Goal: Information Seeking & Learning: Learn about a topic

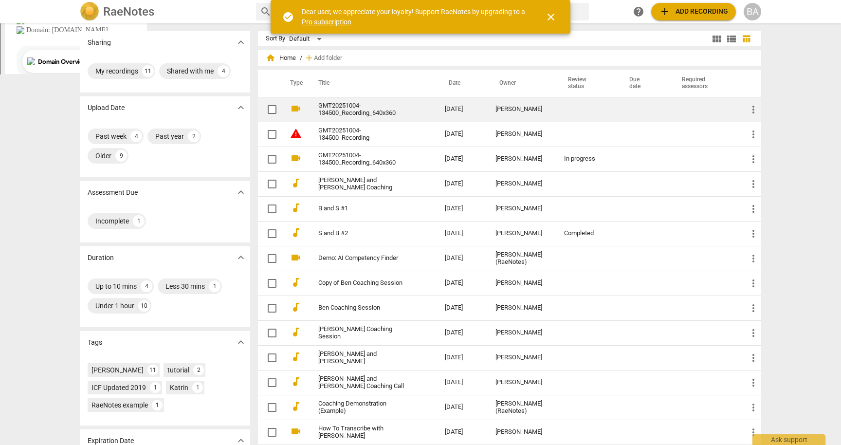
click at [378, 111] on link "GMT20251004-134500_Recording_640x360" at bounding box center [364, 109] width 92 height 15
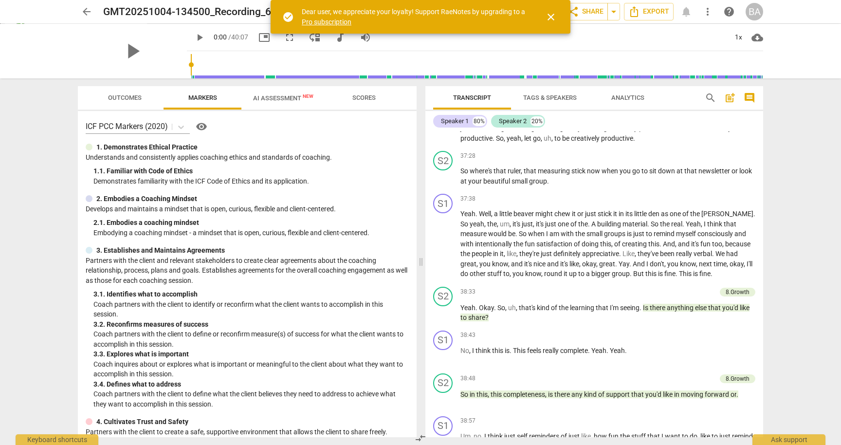
scroll to position [4961, 0]
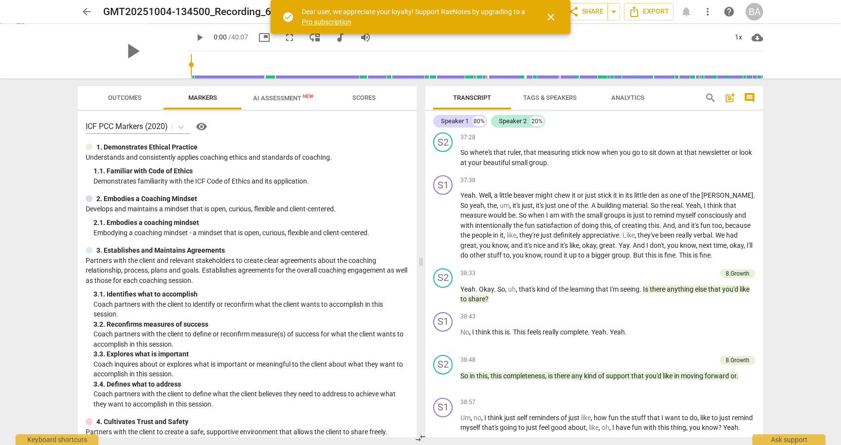
click at [33, 363] on div "arrow_back GMT20251004-134500_Recording_640x360 edit star Assessment auto_fix_h…" at bounding box center [420, 222] width 841 height 445
click at [270, 101] on span "AI Assessment New" at bounding box center [283, 97] width 60 height 7
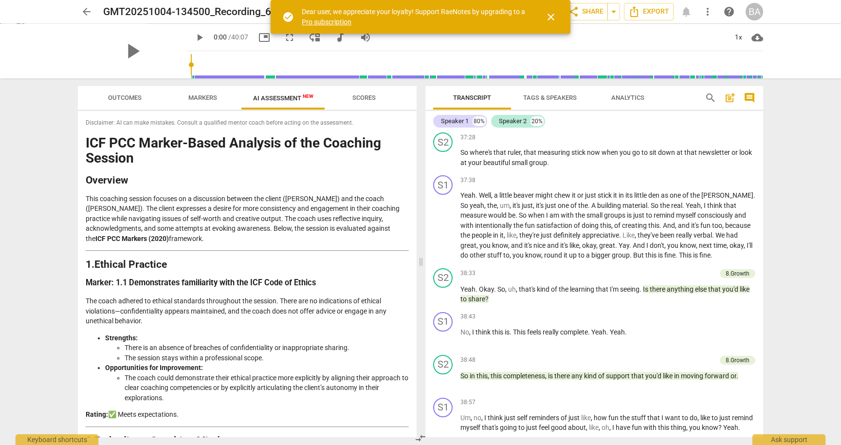
click at [55, 182] on div "arrow_back GMT20251004-134500_Recording_640x360 edit star Assessment auto_fix_h…" at bounding box center [420, 222] width 841 height 445
click at [69, 284] on div "arrow_back GMT20251004-134500_Recording_640x360 edit star Assessment auto_fix_h…" at bounding box center [420, 222] width 841 height 445
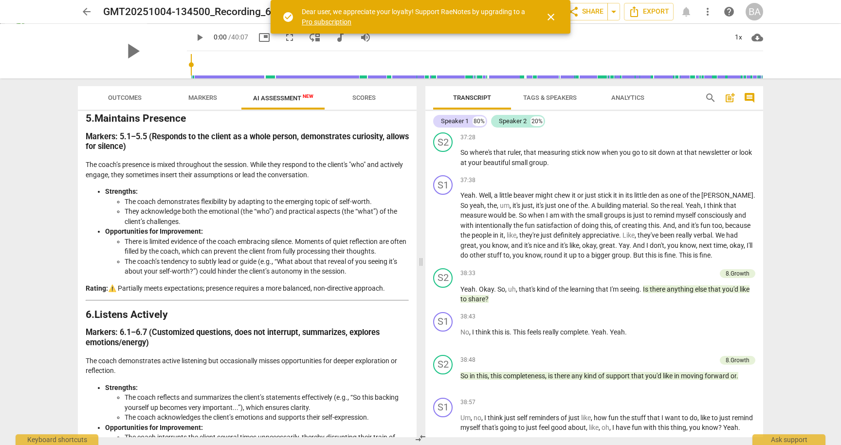
scroll to position [982, 0]
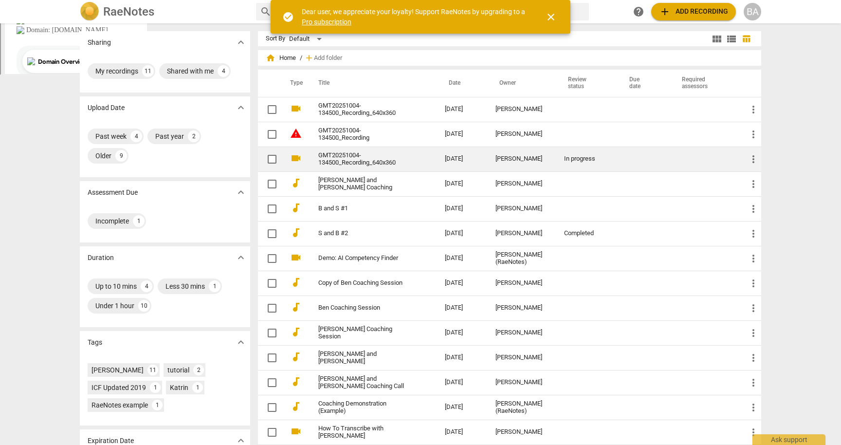
click at [358, 156] on link "GMT20251004-134500_Recording_640x360" at bounding box center [364, 159] width 92 height 15
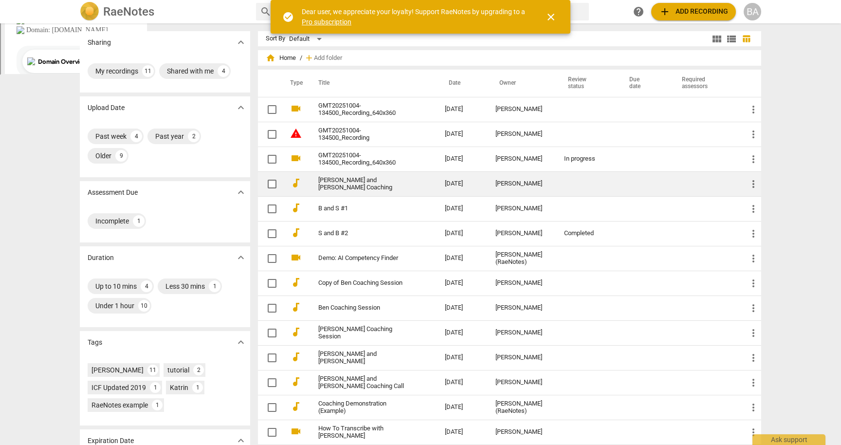
click at [337, 183] on link "[PERSON_NAME] and [PERSON_NAME] Coaching" at bounding box center [364, 184] width 92 height 15
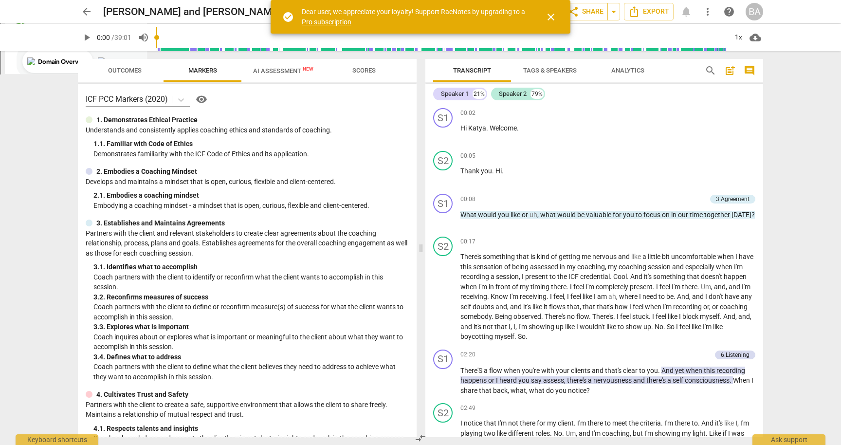
click at [262, 71] on span "AI Assessment New" at bounding box center [283, 70] width 60 height 7
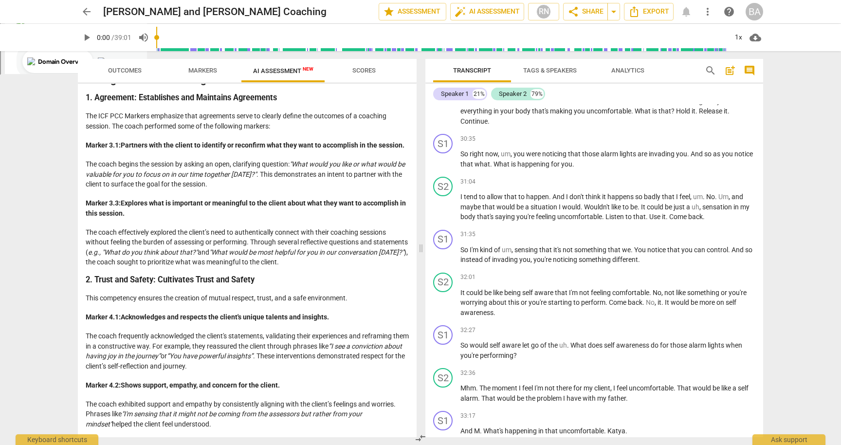
scroll to position [3606, 0]
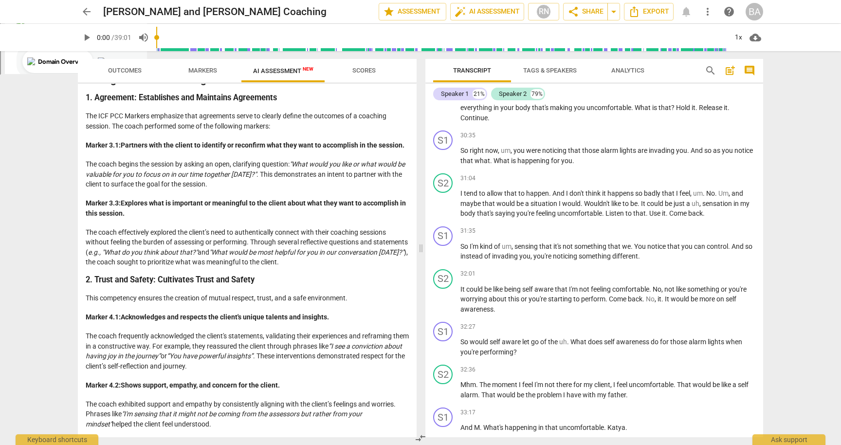
click at [17, 254] on div "arrow_back [PERSON_NAME] and [PERSON_NAME] Coaching edit star Assessment auto_f…" at bounding box center [420, 222] width 841 height 445
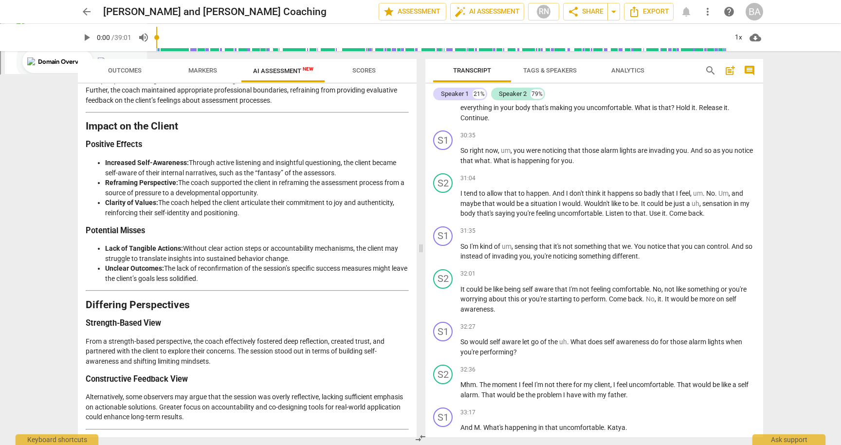
scroll to position [1284, 0]
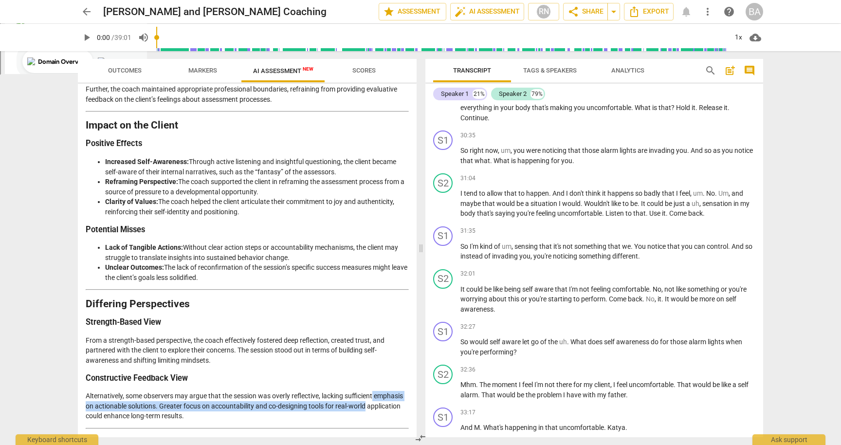
drag, startPoint x: 417, startPoint y: 398, endPoint x: 417, endPoint y: 408, distance: 9.7
click at [417, 408] on div "Outcomes Markers AI Assessment New Scores Disclaimer: AI can make mistakes. Con…" at bounding box center [245, 248] width 350 height 394
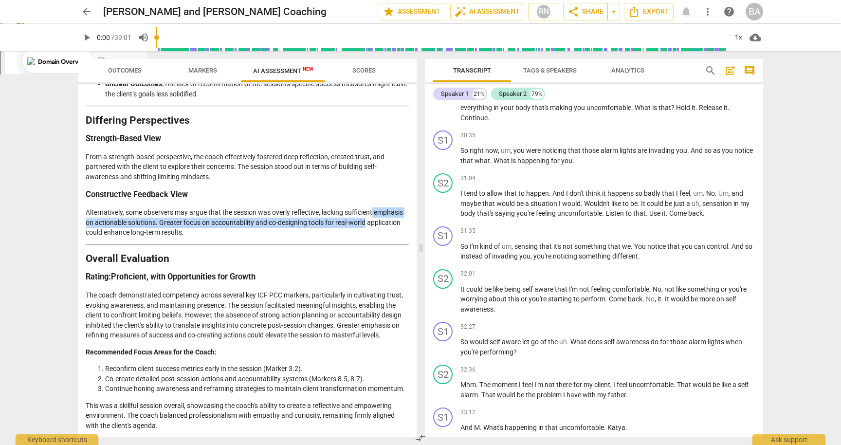
scroll to position [1468, 0]
drag, startPoint x: 414, startPoint y: 433, endPoint x: 413, endPoint y: 439, distance: 6.3
click at [414, 439] on span "compare_arrows" at bounding box center [420, 438] width 14 height 12
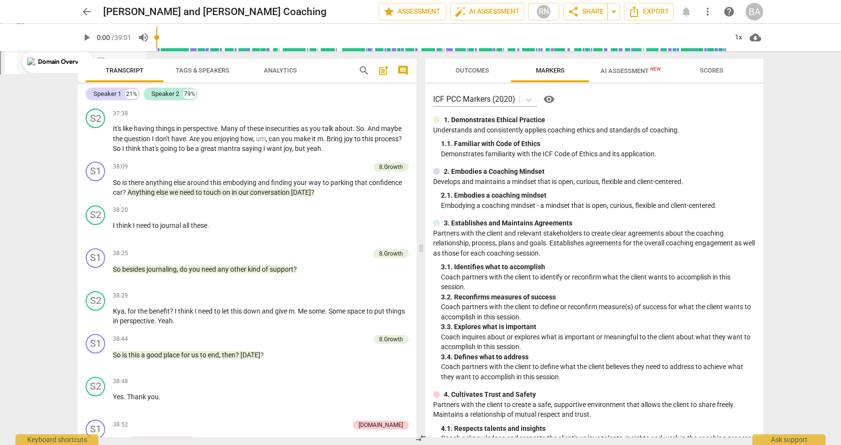
scroll to position [4439, 0]
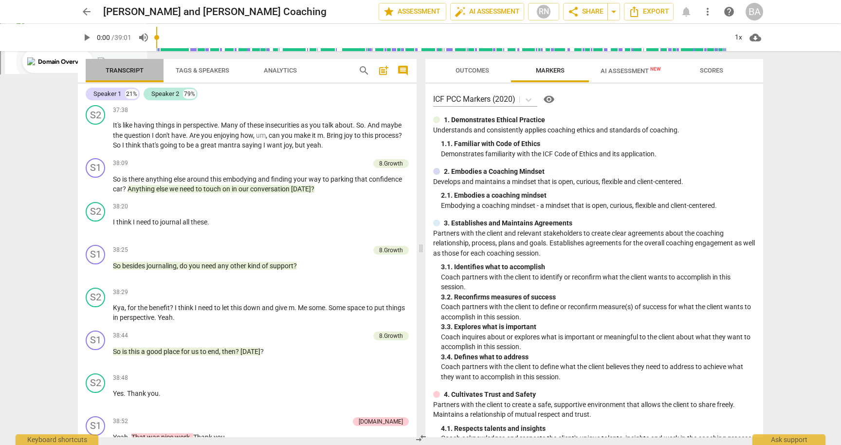
click at [135, 72] on span "Transcript" at bounding box center [125, 70] width 38 height 7
click at [628, 66] on span "AI Assessment New" at bounding box center [631, 70] width 84 height 15
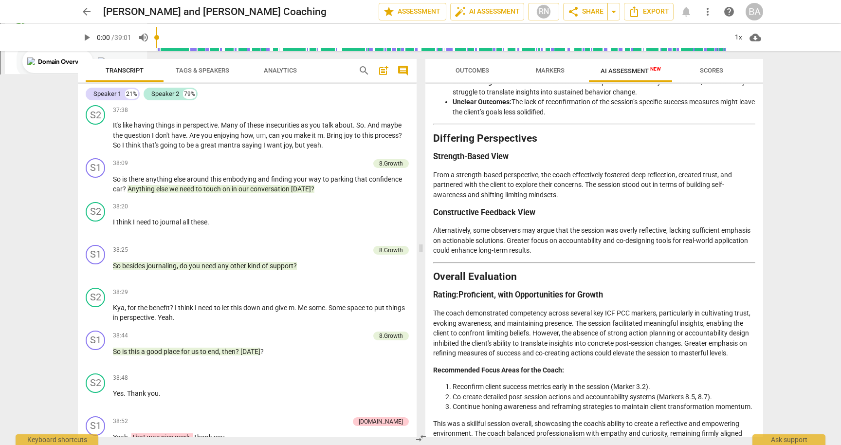
scroll to position [1498, 0]
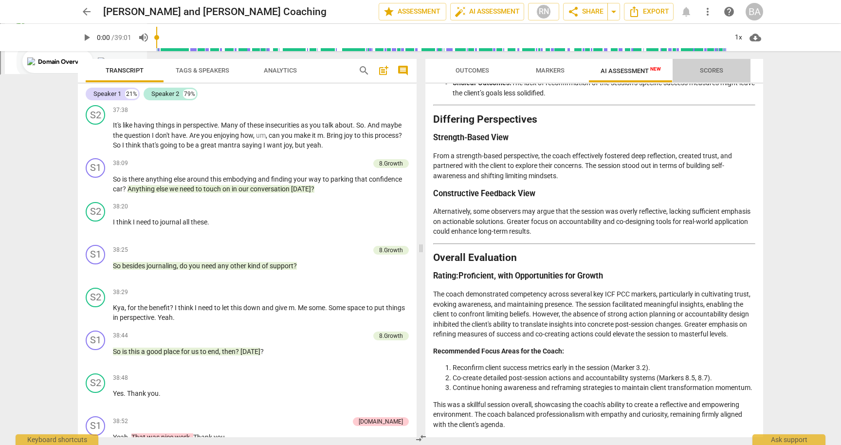
click at [715, 71] on span "Scores" at bounding box center [711, 70] width 23 height 7
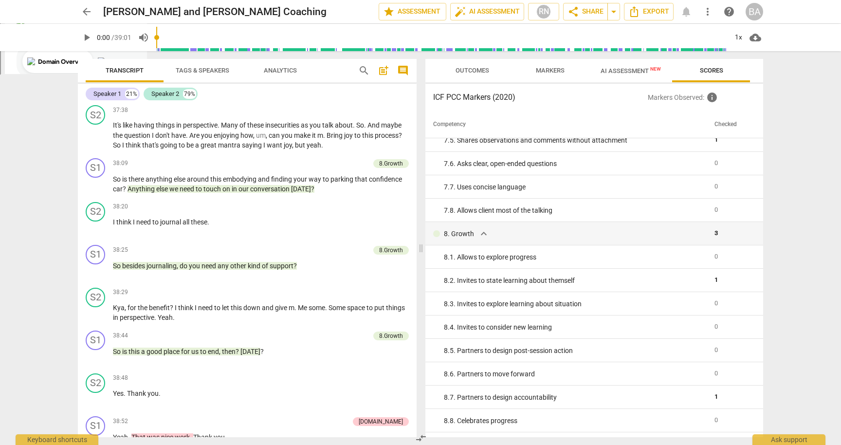
scroll to position [797, 0]
